Goal: Task Accomplishment & Management: Manage account settings

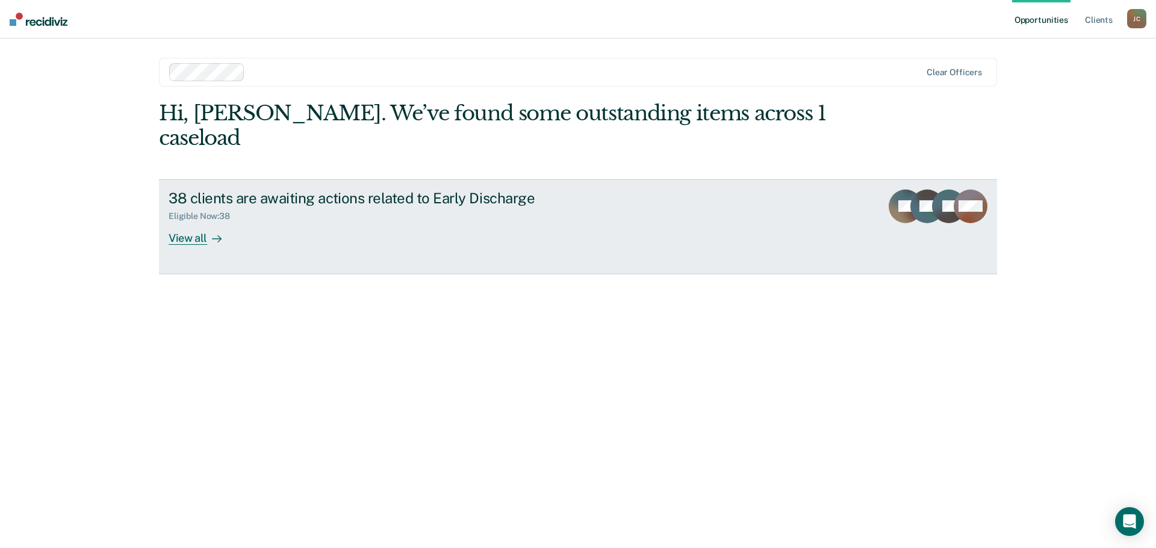
click at [202, 222] on div "View all" at bounding box center [202, 233] width 67 height 23
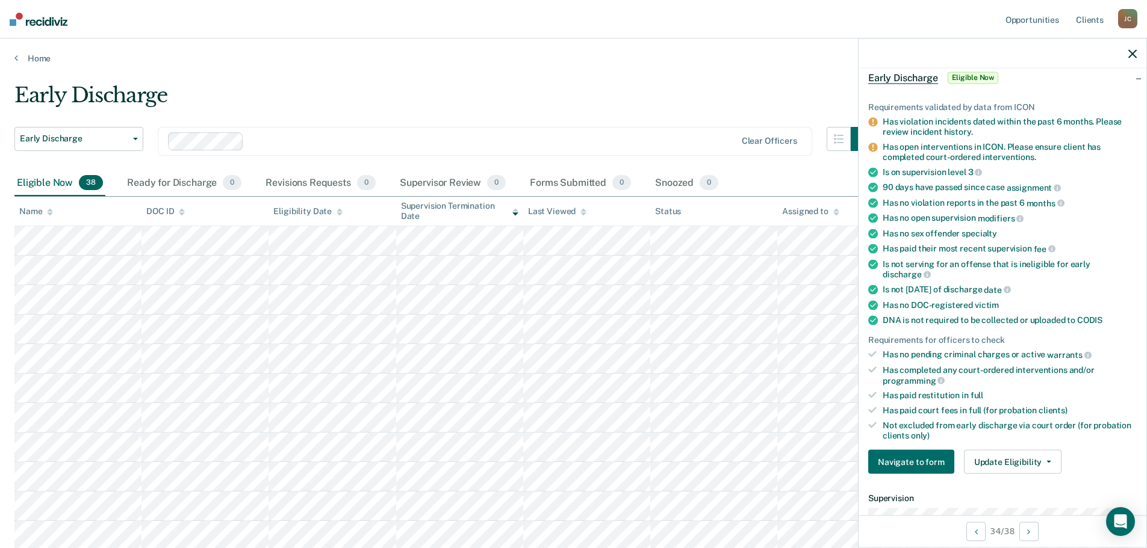
scroll to position [120, 0]
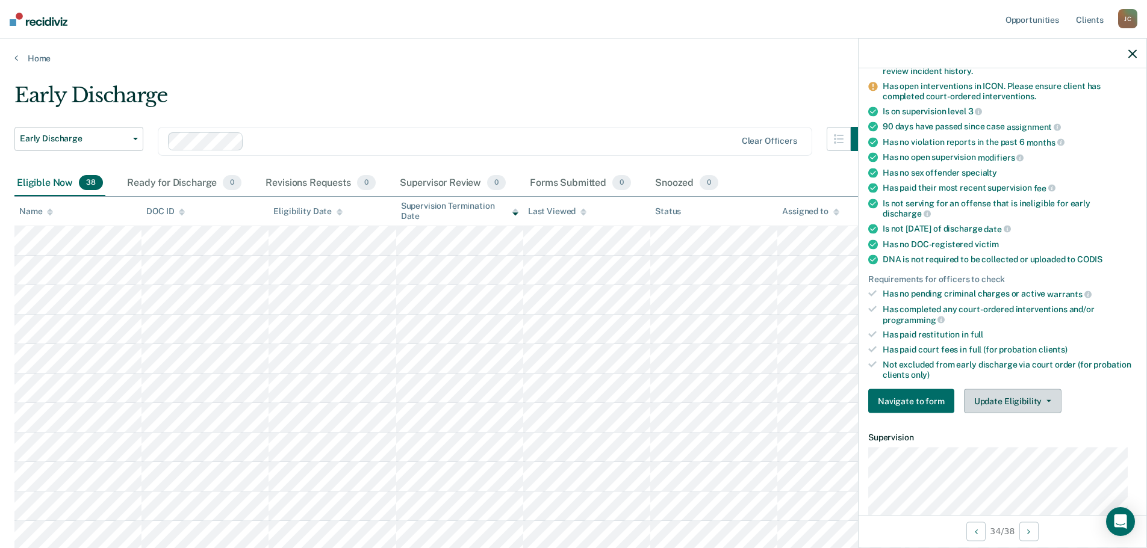
click at [991, 398] on button "Update Eligibility" at bounding box center [1013, 401] width 98 height 24
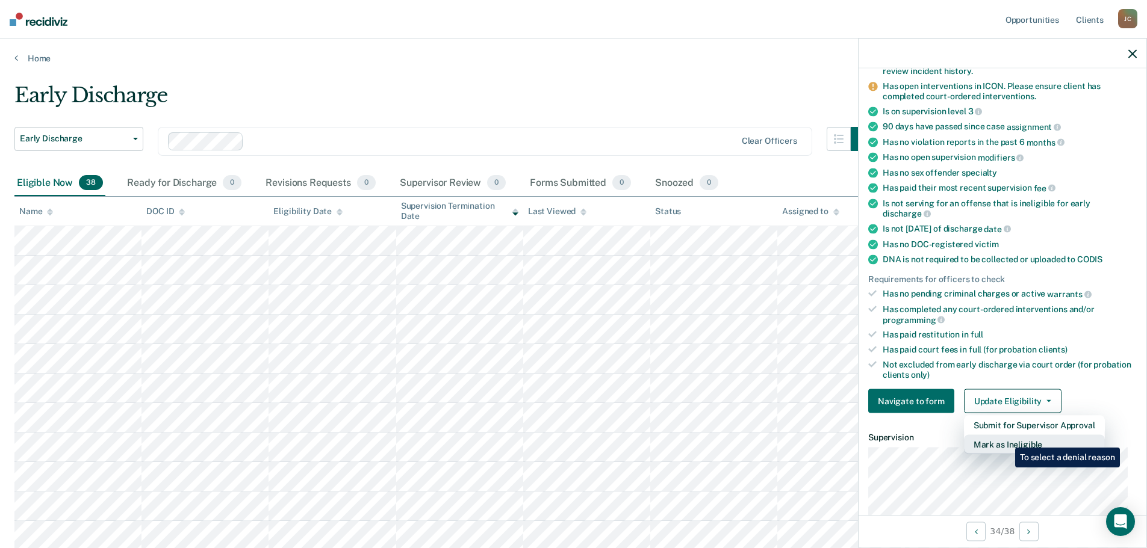
click at [1007, 439] on button "Mark as Ineligible" at bounding box center [1034, 444] width 141 height 19
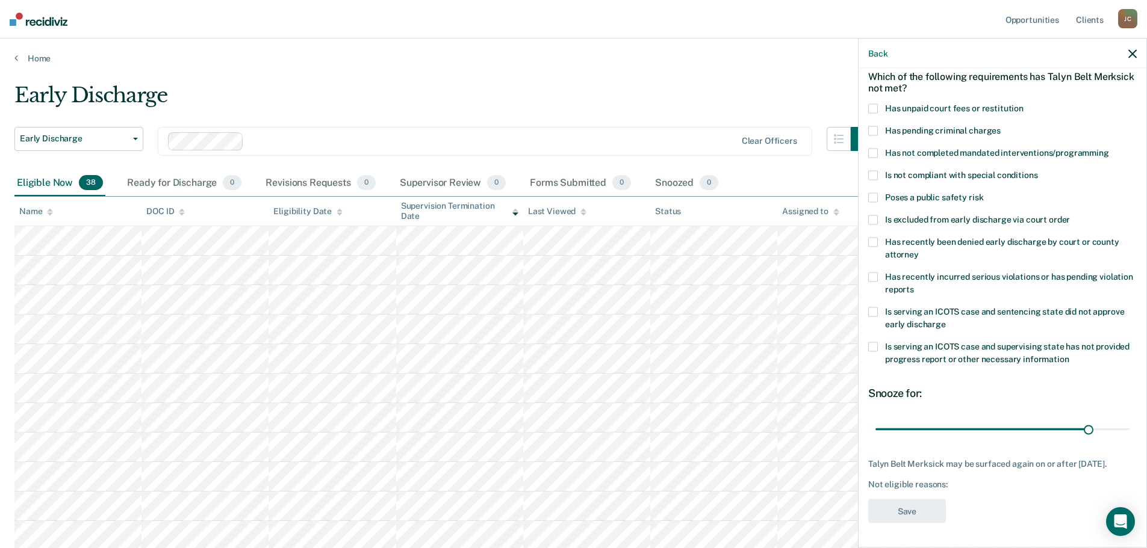
scroll to position [66, 0]
click at [877, 104] on span at bounding box center [873, 109] width 10 height 10
click at [1023, 104] on input "Has unpaid court fees or restitution" at bounding box center [1023, 104] width 0 height 0
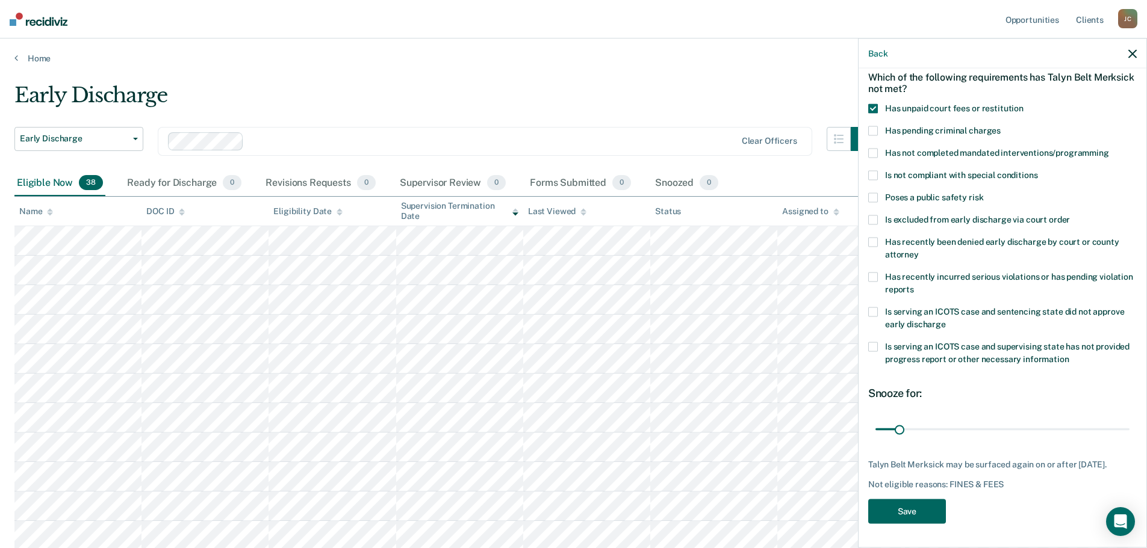
click at [902, 515] on button "Save" at bounding box center [907, 511] width 78 height 25
